Goal: Task Accomplishment & Management: Manage account settings

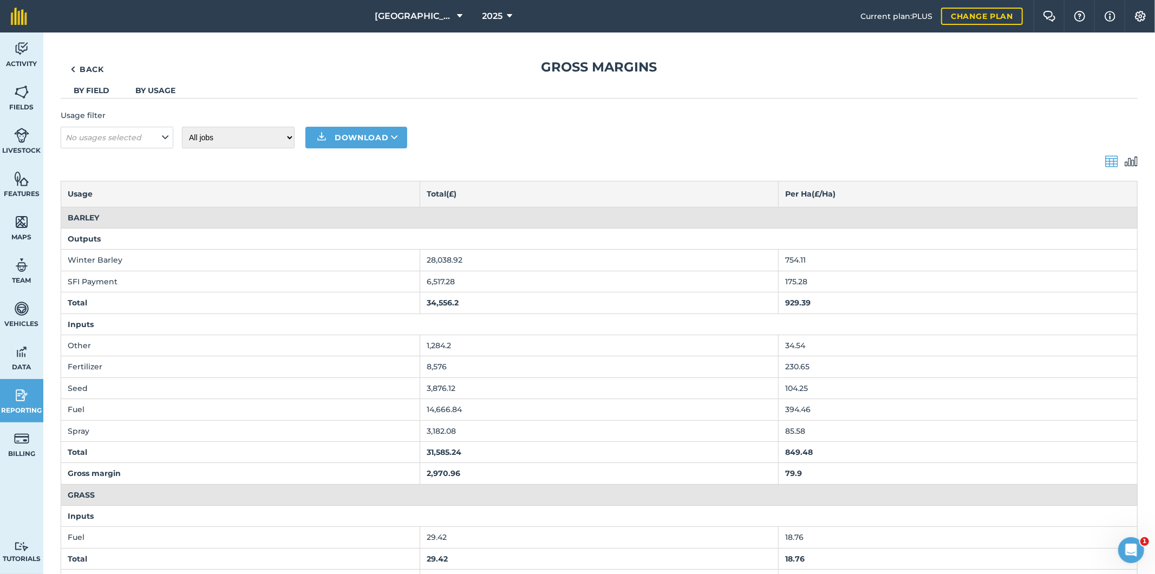
scroll to position [1684, 0]
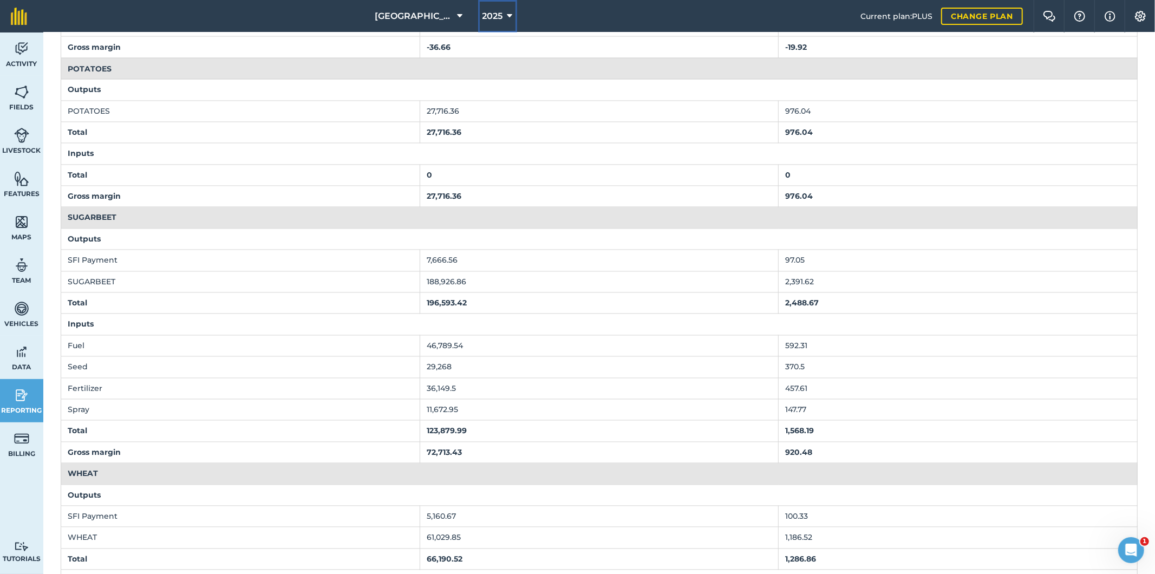
click at [485, 16] on span "2025" at bounding box center [492, 16] width 21 height 13
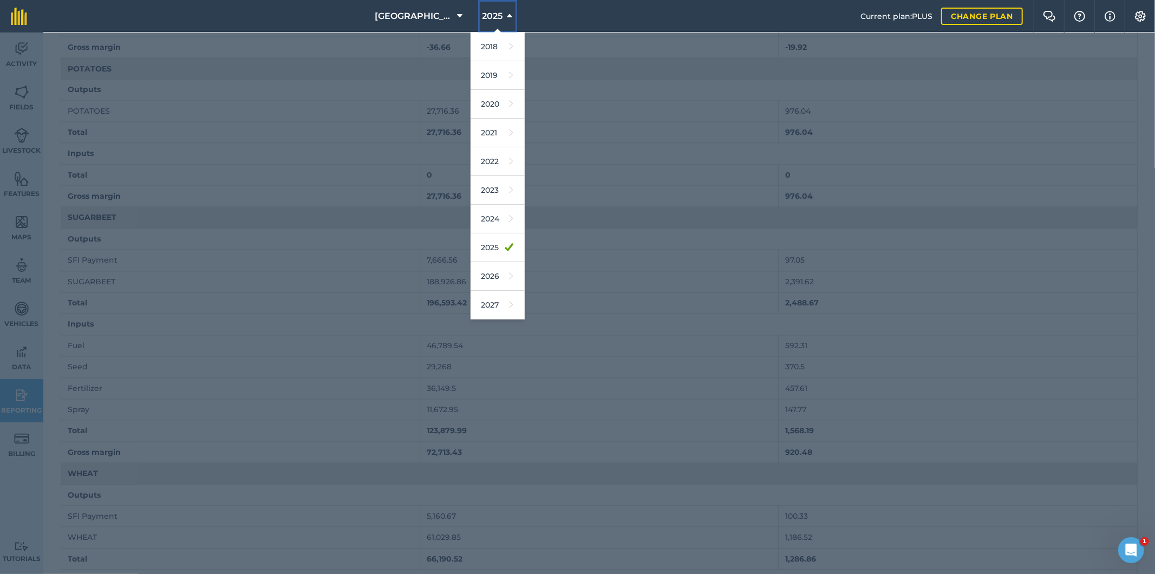
click at [485, 16] on span "2025" at bounding box center [492, 16] width 21 height 13
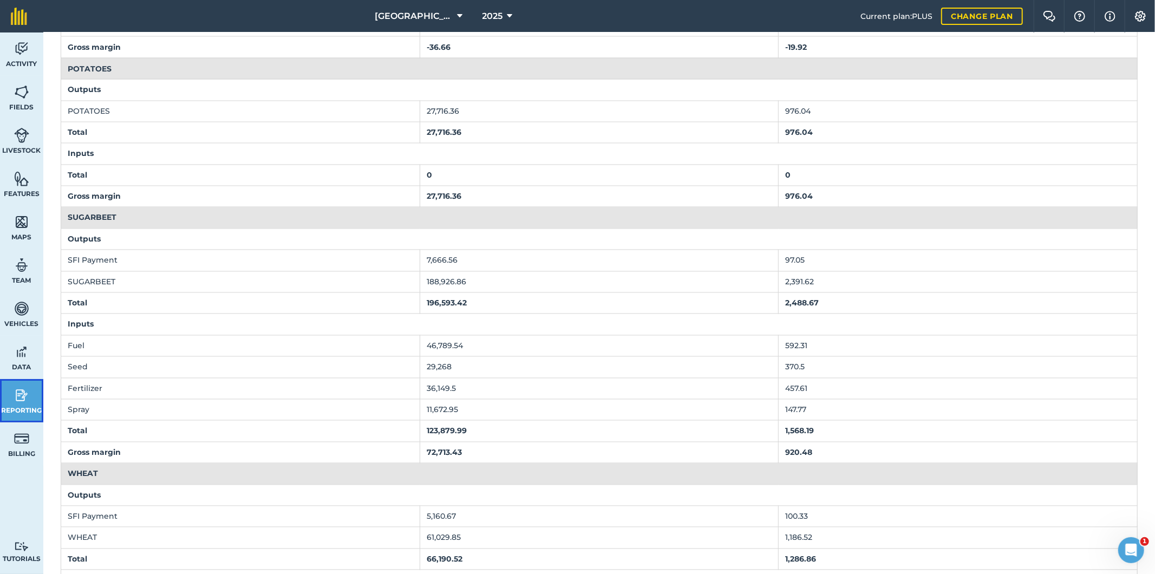
click at [20, 394] on img at bounding box center [21, 395] width 15 height 16
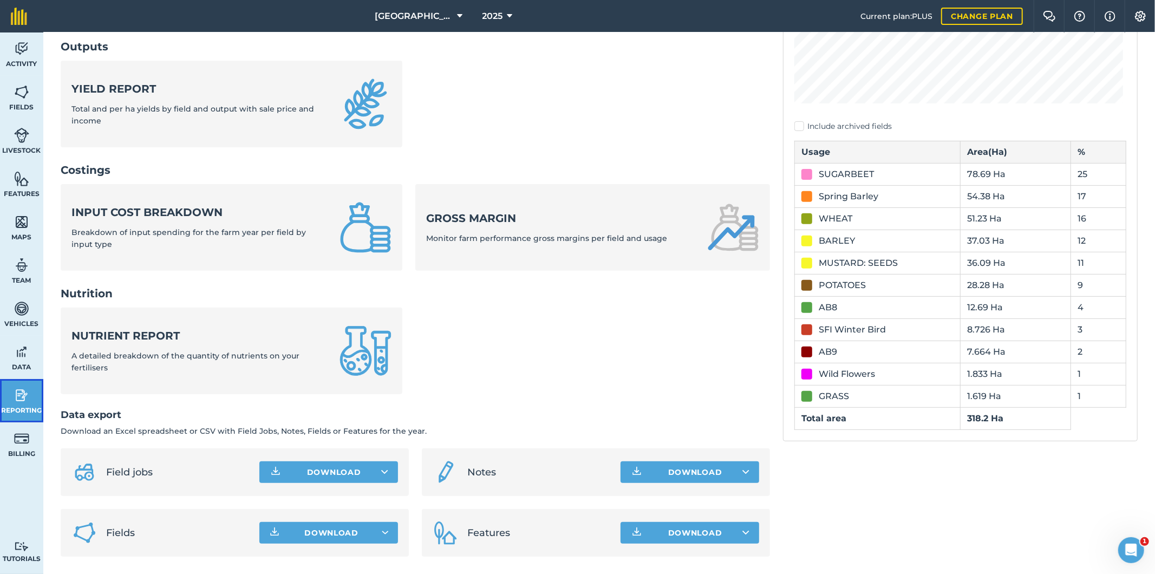
scroll to position [279, 0]
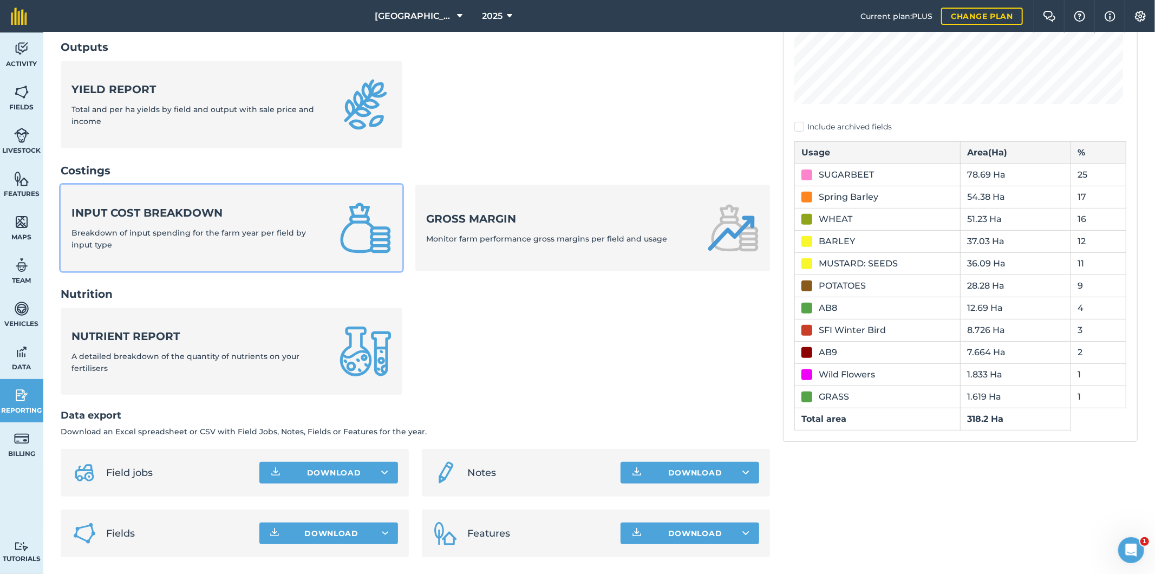
click at [147, 215] on strong "Input cost breakdown" at bounding box center [198, 212] width 255 height 15
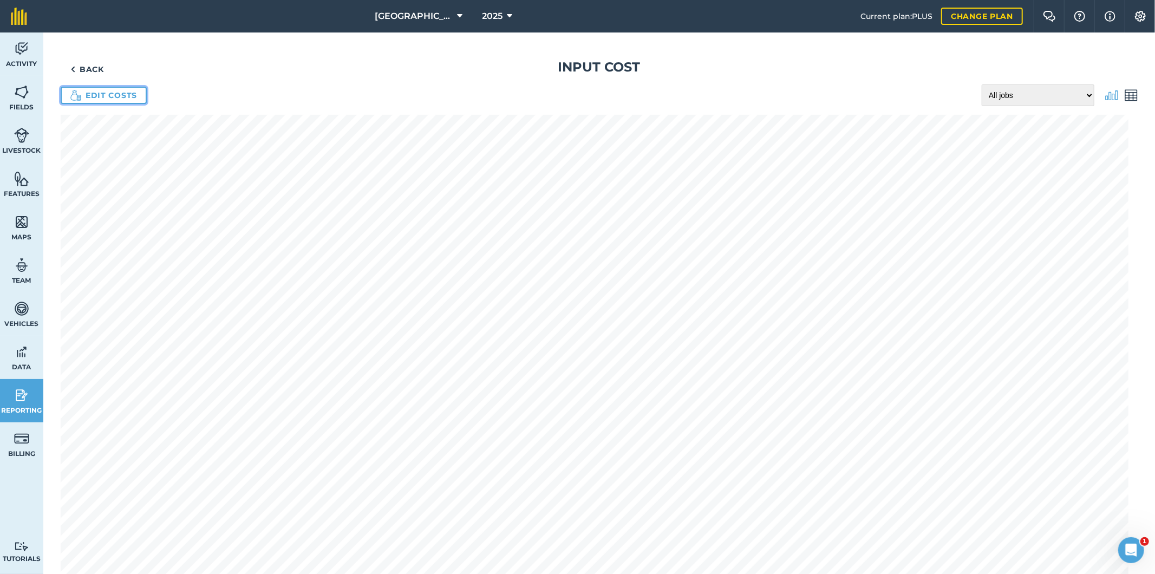
click at [106, 94] on link "Edit costs" at bounding box center [104, 95] width 86 height 17
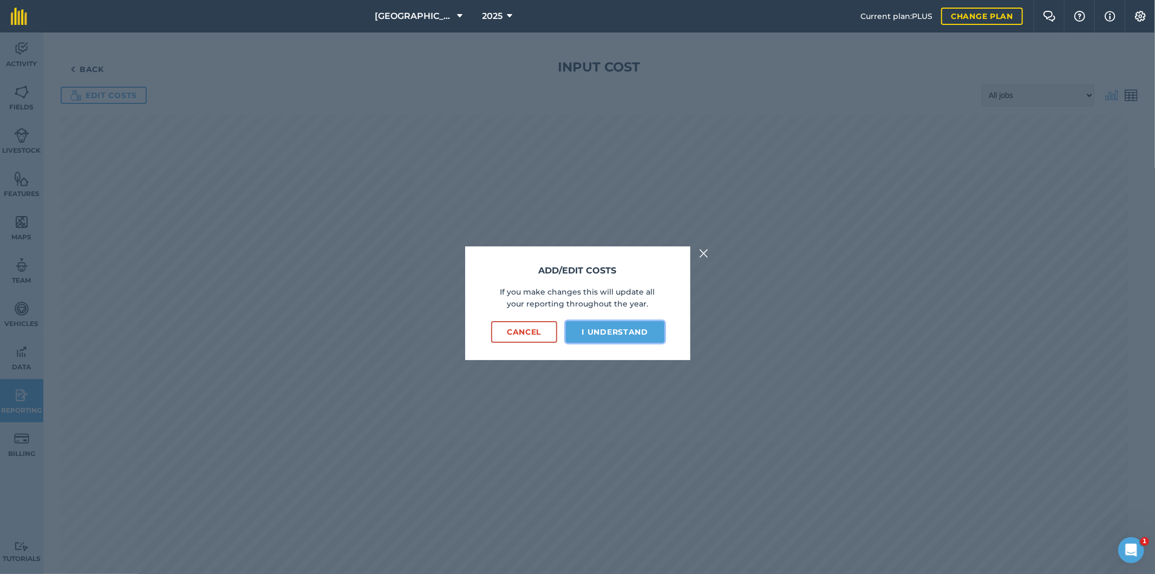
click at [630, 337] on button "I understand" at bounding box center [615, 332] width 99 height 22
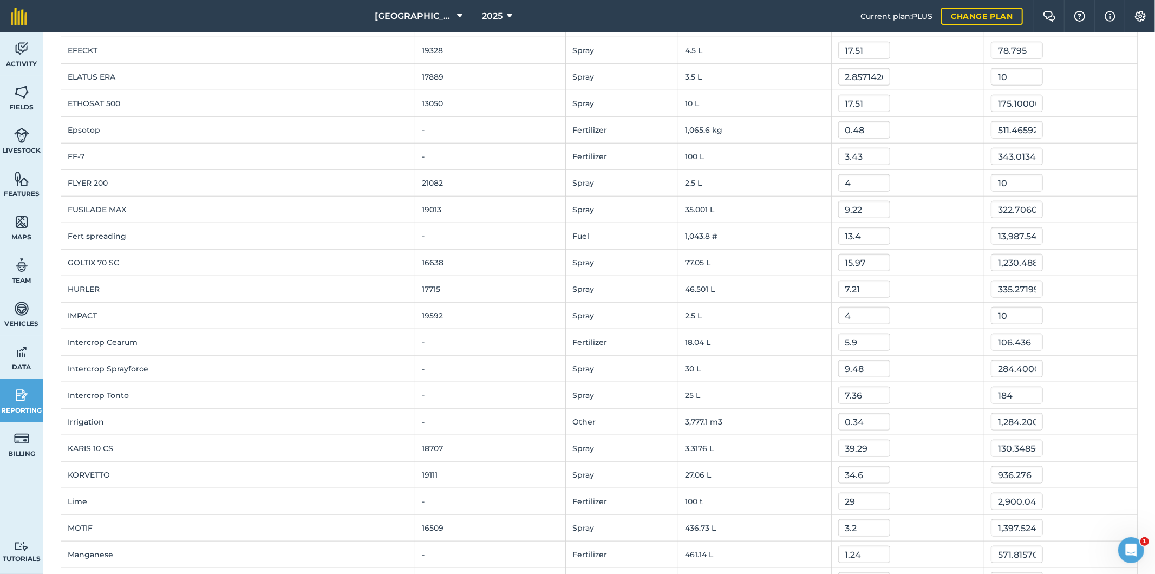
scroll to position [962, 0]
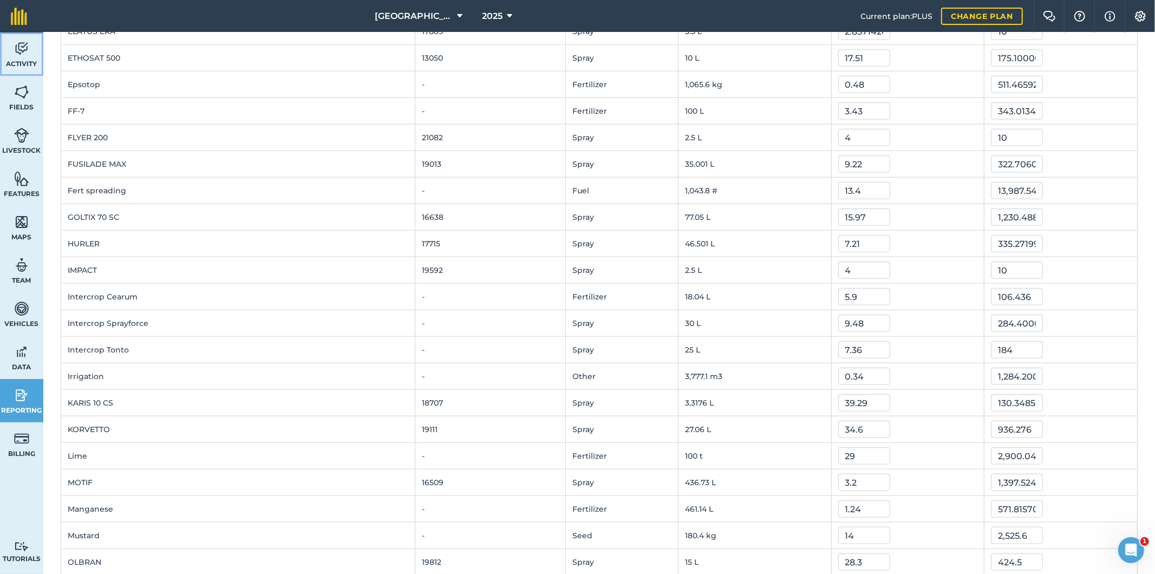
click at [28, 50] on img at bounding box center [21, 49] width 15 height 16
